Goal: Transaction & Acquisition: Subscribe to service/newsletter

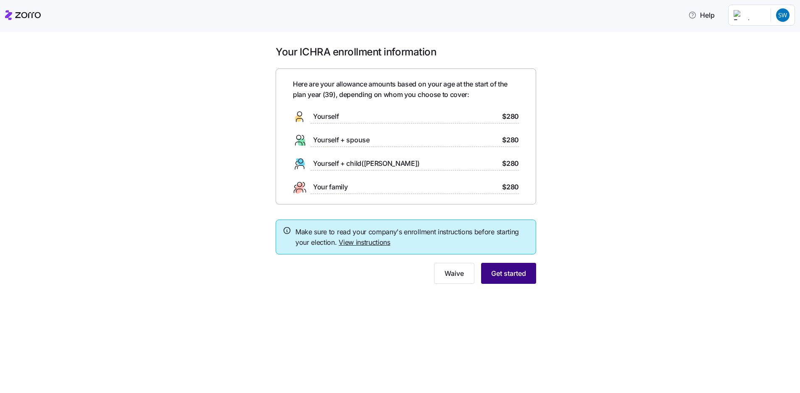
click at [503, 268] on span "Get started" at bounding box center [508, 273] width 35 height 10
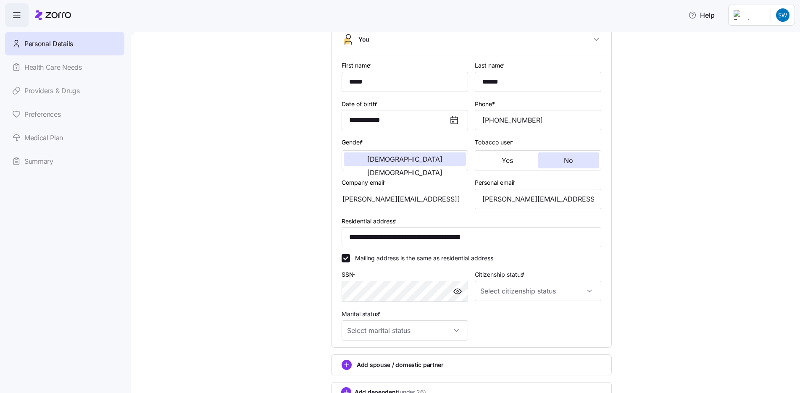
scroll to position [60, 0]
drag, startPoint x: 506, startPoint y: 236, endPoint x: 317, endPoint y: 236, distance: 189.0
click at [410, 236] on input "**********" at bounding box center [471, 237] width 260 height 20
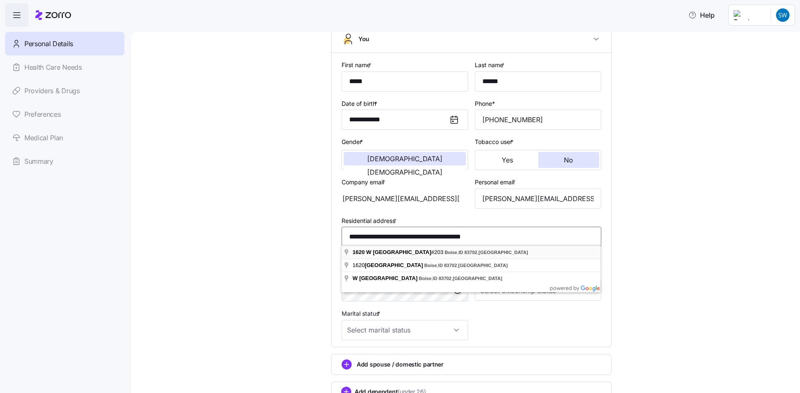
type input "**********"
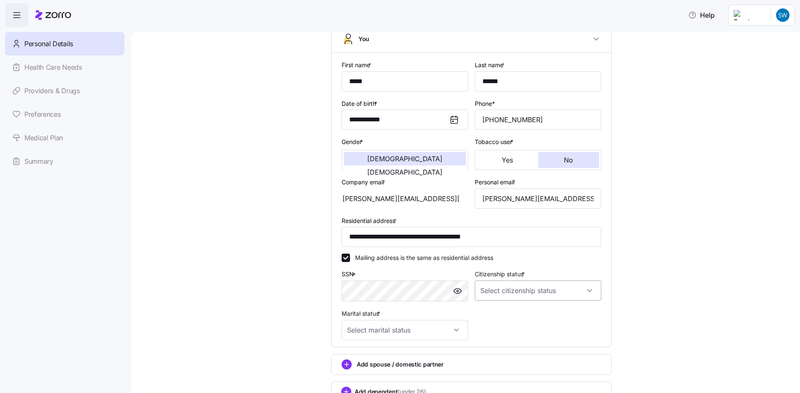
click at [521, 294] on input "Citizenship status *" at bounding box center [538, 291] width 126 height 20
click at [515, 311] on div "[DEMOGRAPHIC_DATA] citizen" at bounding box center [538, 314] width 120 height 18
type input "[DEMOGRAPHIC_DATA] citizen"
click at [409, 330] on input "Marital status *" at bounding box center [404, 330] width 126 height 20
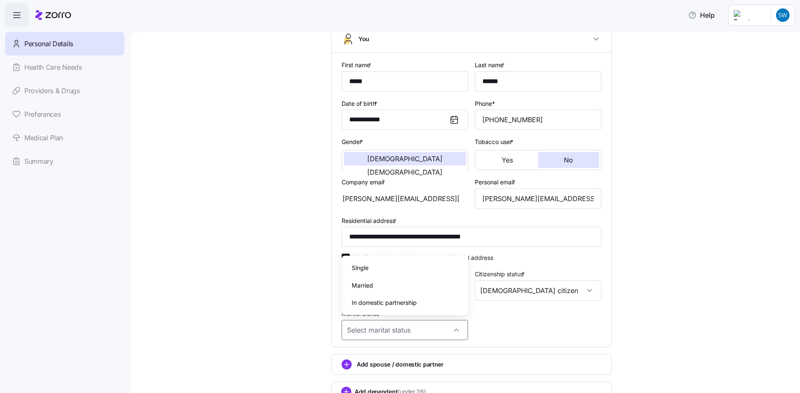
click at [385, 270] on div "Single" at bounding box center [405, 268] width 120 height 18
type input "Single"
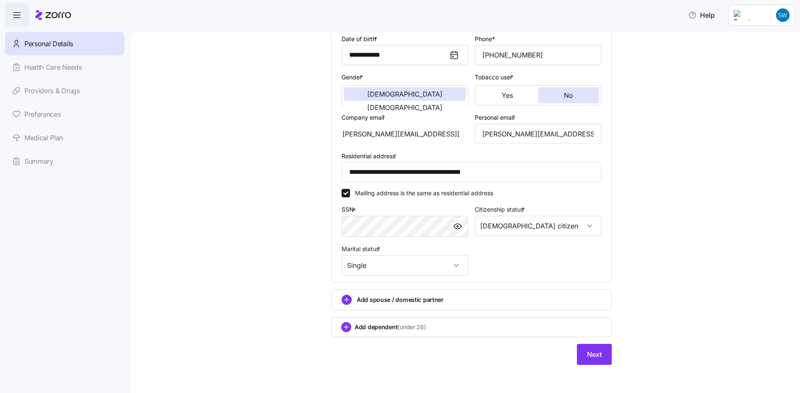
scroll to position [125, 0]
click at [588, 350] on span "Next" at bounding box center [594, 355] width 15 height 10
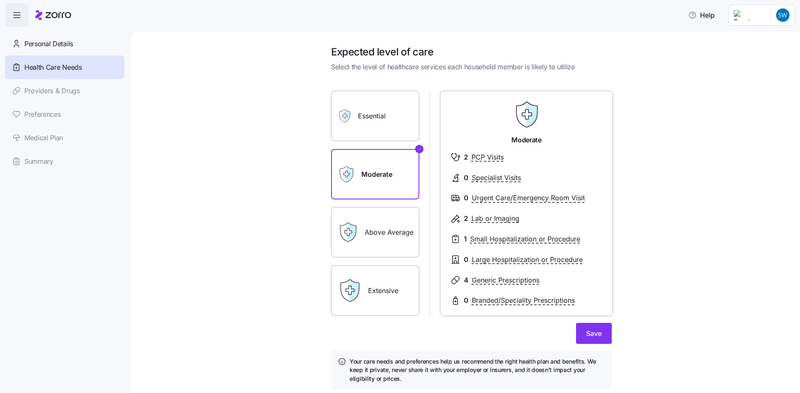
click at [383, 131] on label "Essential" at bounding box center [375, 116] width 88 height 50
click at [0, 0] on input "Essential" at bounding box center [0, 0] width 0 height 0
click at [382, 175] on label "Moderate" at bounding box center [375, 174] width 88 height 50
click at [0, 0] on input "Moderate" at bounding box center [0, 0] width 0 height 0
click at [378, 127] on label "Essential" at bounding box center [375, 116] width 88 height 50
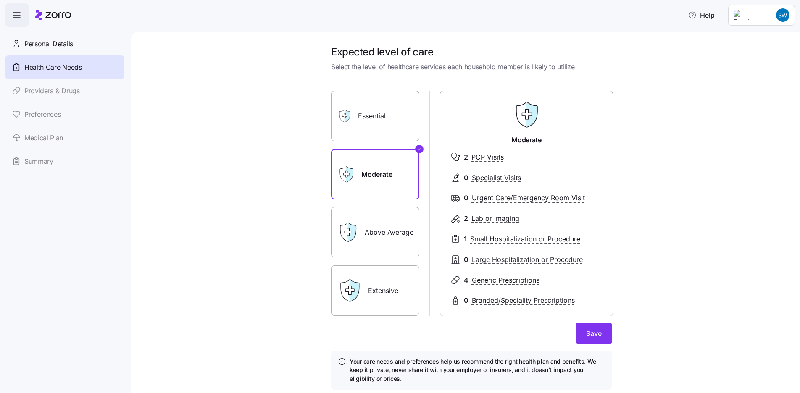
click at [0, 0] on input "Essential" at bounding box center [0, 0] width 0 height 0
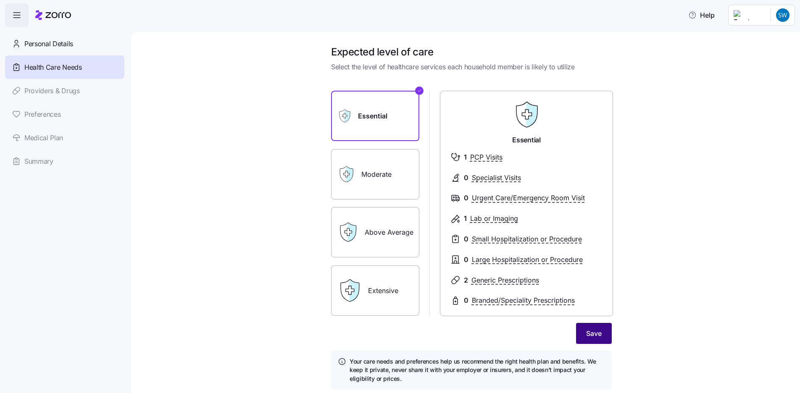
click at [586, 332] on button "Save" at bounding box center [594, 333] width 36 height 21
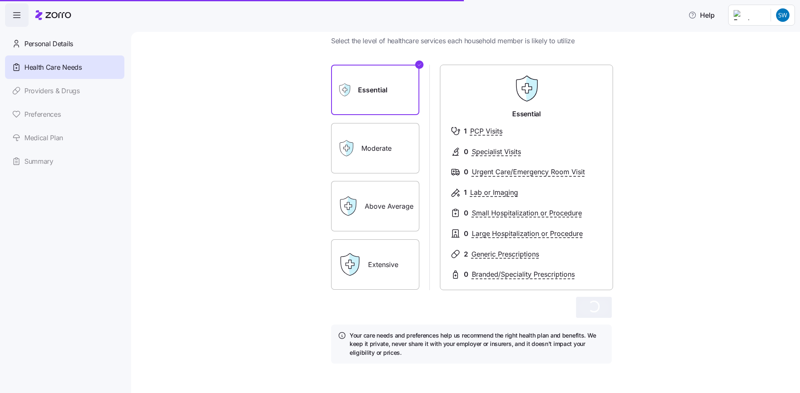
scroll to position [26, 0]
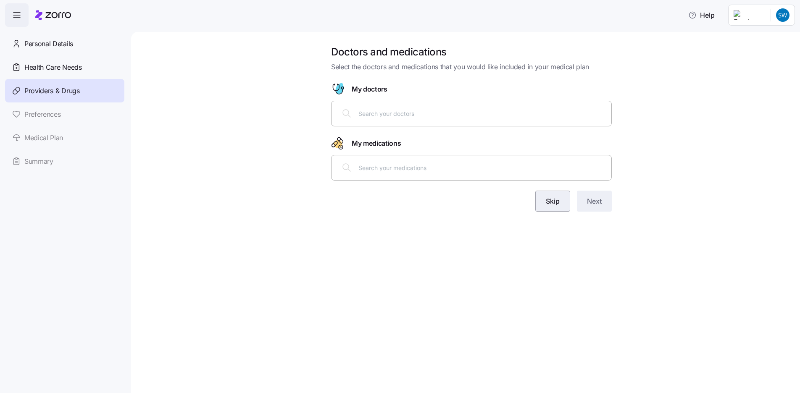
click at [555, 199] on span "Skip" at bounding box center [552, 201] width 14 height 10
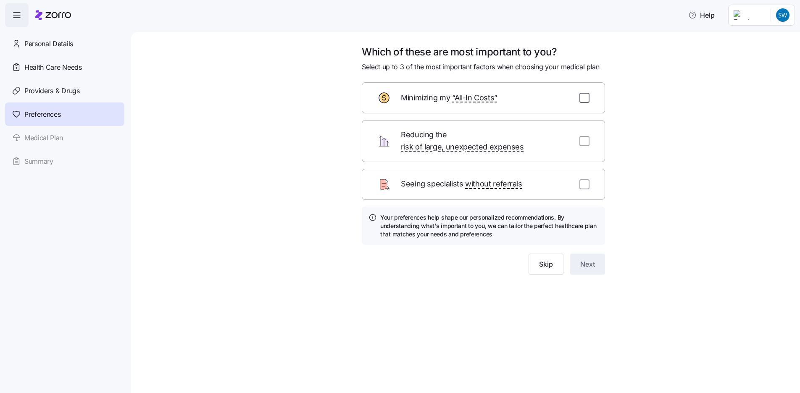
click at [584, 99] on input "checkbox" at bounding box center [584, 98] width 10 height 10
checkbox input "true"
click at [584, 136] on input "checkbox" at bounding box center [584, 141] width 10 height 10
checkbox input "true"
click at [586, 179] on input "checkbox" at bounding box center [584, 184] width 10 height 10
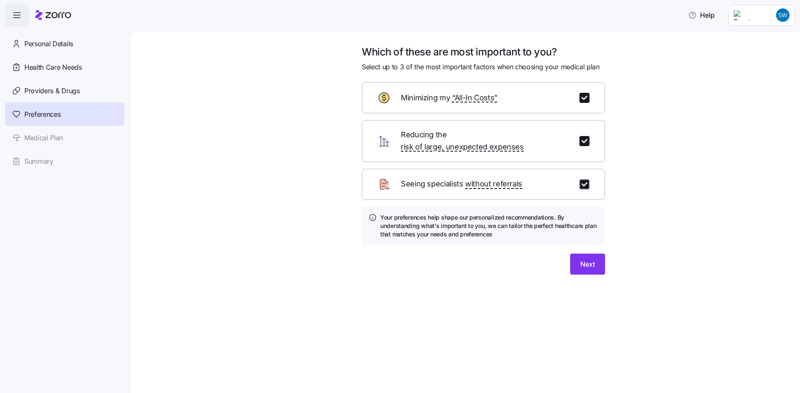
checkbox input "true"
click at [590, 259] on span "Next" at bounding box center [587, 264] width 15 height 10
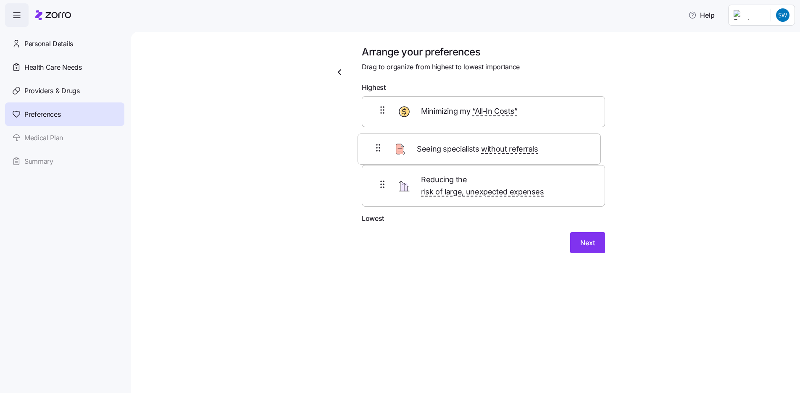
drag, startPoint x: 584, startPoint y: 189, endPoint x: 579, endPoint y: 140, distance: 48.9
click at [579, 140] on div "Minimizing my “All-In Costs” Reducing the risk of large, unexpected expenses Se…" at bounding box center [483, 155] width 243 height 118
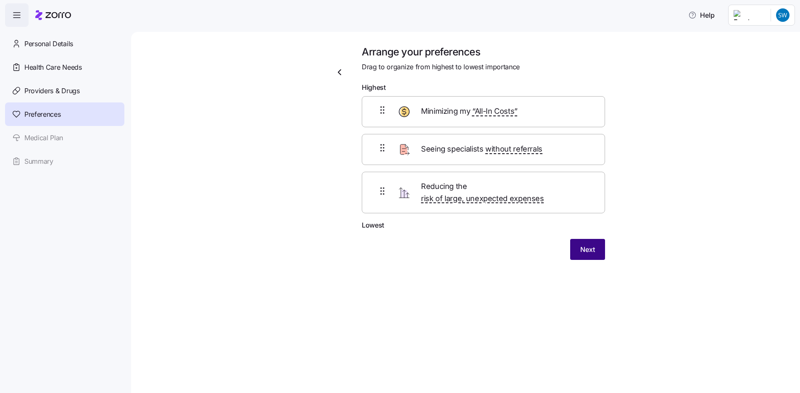
click at [584, 244] on span "Next" at bounding box center [587, 249] width 15 height 10
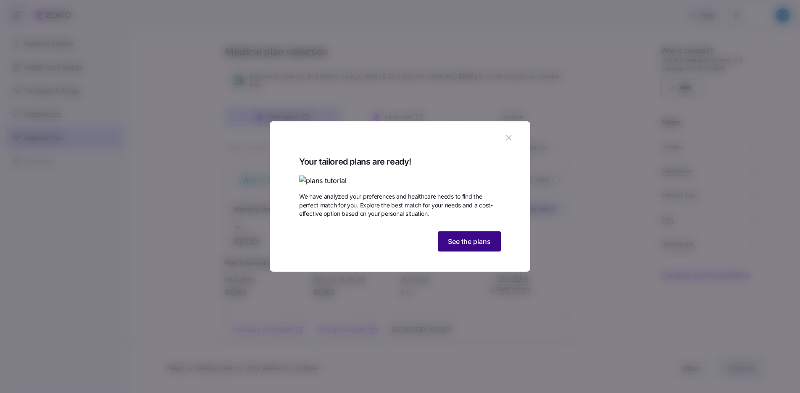
click at [471, 252] on button "See the plans" at bounding box center [469, 241] width 63 height 20
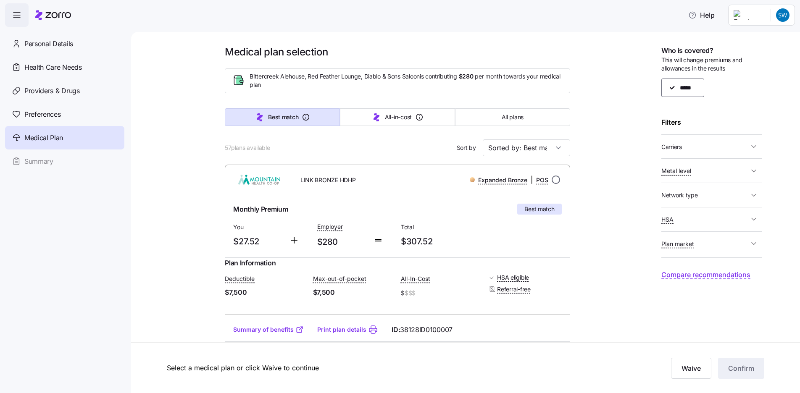
click at [555, 181] on input "radio" at bounding box center [555, 180] width 8 height 8
radio input "true"
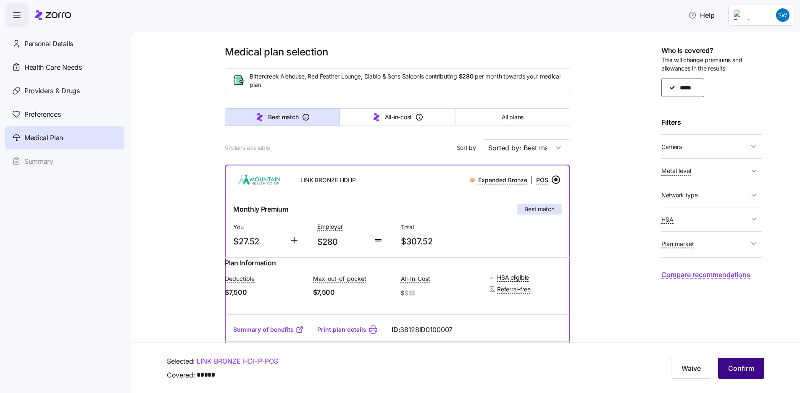
click at [739, 373] on span "Confirm" at bounding box center [741, 368] width 26 height 10
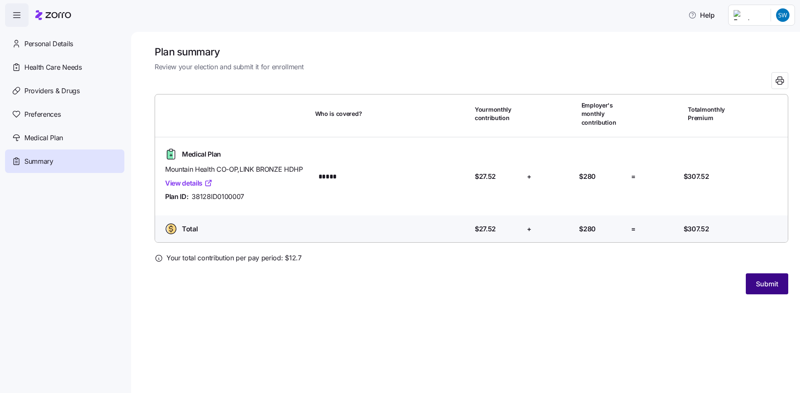
click at [762, 279] on span "Submit" at bounding box center [766, 284] width 22 height 10
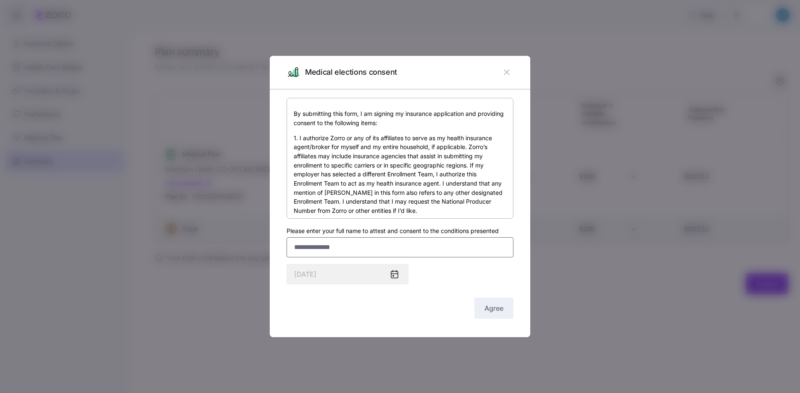
click at [413, 248] on input "Please enter your full name to attest and consent to the conditions presented" at bounding box center [399, 247] width 227 height 20
type input "**********"
click at [447, 289] on div "By submitting this form, I am signing my insurance application and providing co…" at bounding box center [399, 209] width 227 height 223
click at [493, 310] on span "Agree" at bounding box center [493, 308] width 19 height 10
